Goal: Navigation & Orientation: Find specific page/section

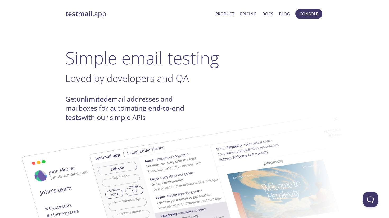
click at [94, 15] on link "testmail .app" at bounding box center [138, 13] width 146 height 9
click at [99, 16] on link "testmail .app" at bounding box center [138, 13] width 146 height 9
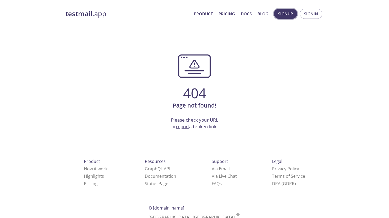
click at [288, 16] on span "Signup" at bounding box center [285, 13] width 15 height 7
click at [287, 11] on span "Signup" at bounding box center [285, 13] width 15 height 7
click at [320, 12] on button "Signin" at bounding box center [311, 14] width 23 height 10
click at [317, 12] on span "Signin" at bounding box center [311, 13] width 14 height 7
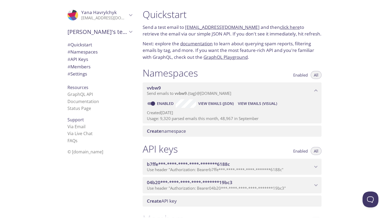
click at [97, 51] on span "# Namespaces" at bounding box center [83, 52] width 30 height 6
click at [81, 53] on span "# Namespaces" at bounding box center [83, 52] width 30 height 6
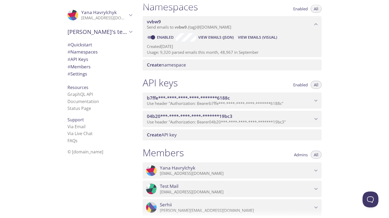
scroll to position [67, 0]
click at [82, 110] on link "Status Page" at bounding box center [80, 108] width 24 height 6
